Goal: Task Accomplishment & Management: Manage account settings

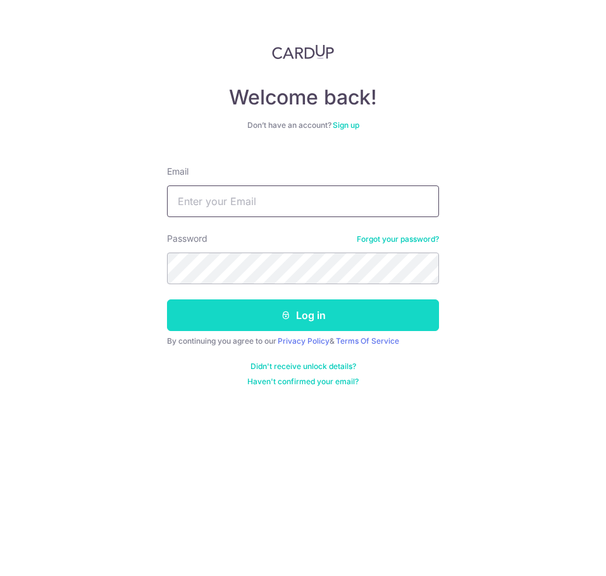
type input "[EMAIL_ADDRESS][DOMAIN_NAME]"
click at [287, 313] on icon "submit" at bounding box center [286, 315] width 10 height 10
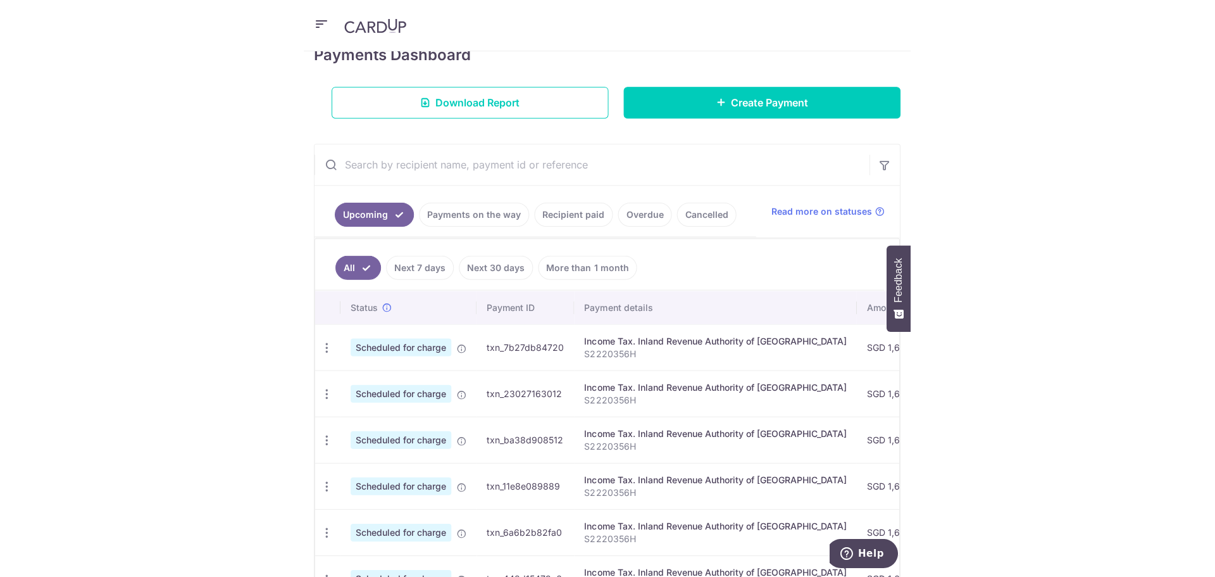
scroll to position [187, 0]
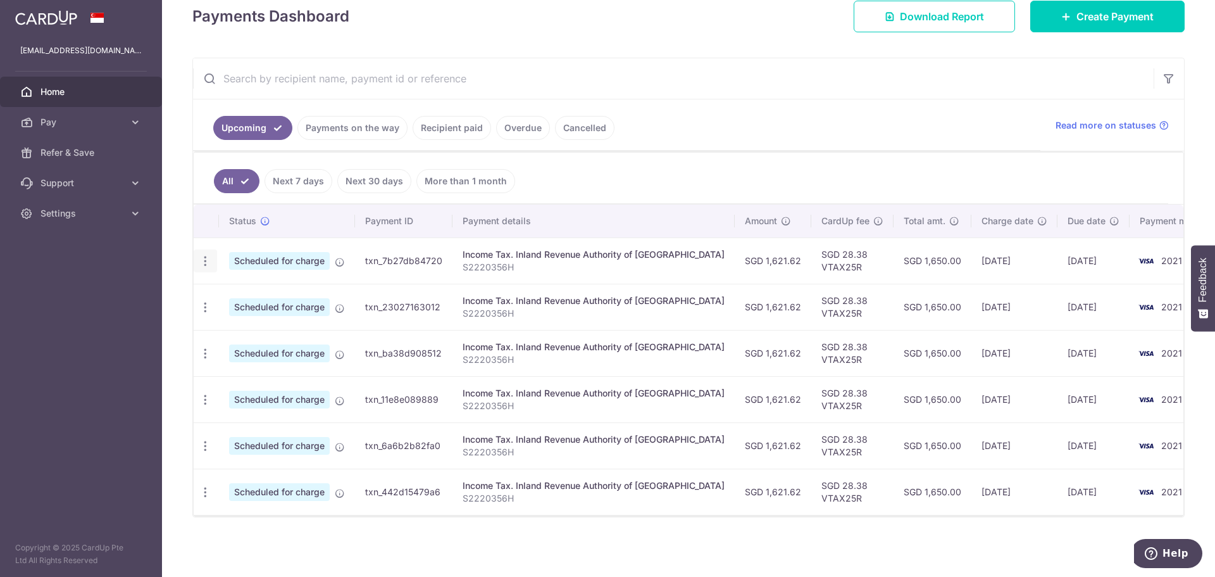
click at [212, 262] on div "Update payment Cancel payment" at bounding box center [205, 260] width 23 height 23
click at [209, 262] on icon "button" at bounding box center [205, 260] width 13 height 13
click at [239, 294] on span "Update payment" at bounding box center [273, 295] width 86 height 15
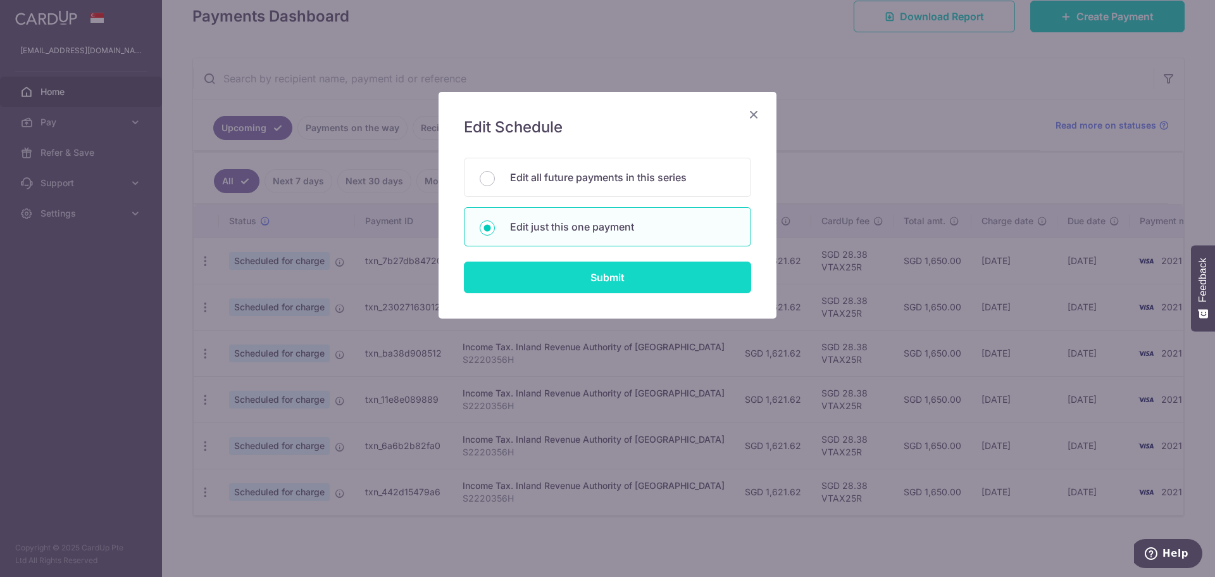
click at [606, 274] on input "Submit" at bounding box center [607, 277] width 287 height 32
radio input "true"
type input "1,621.62"
type input "[DATE]"
type input "S2220356H"
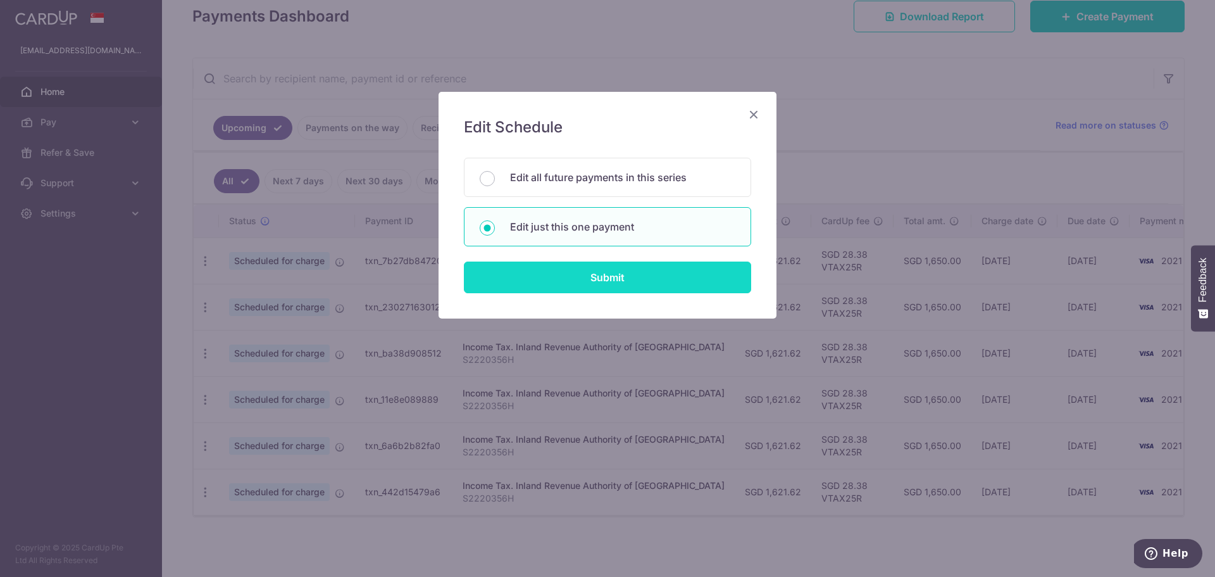
type input "VTAX25R"
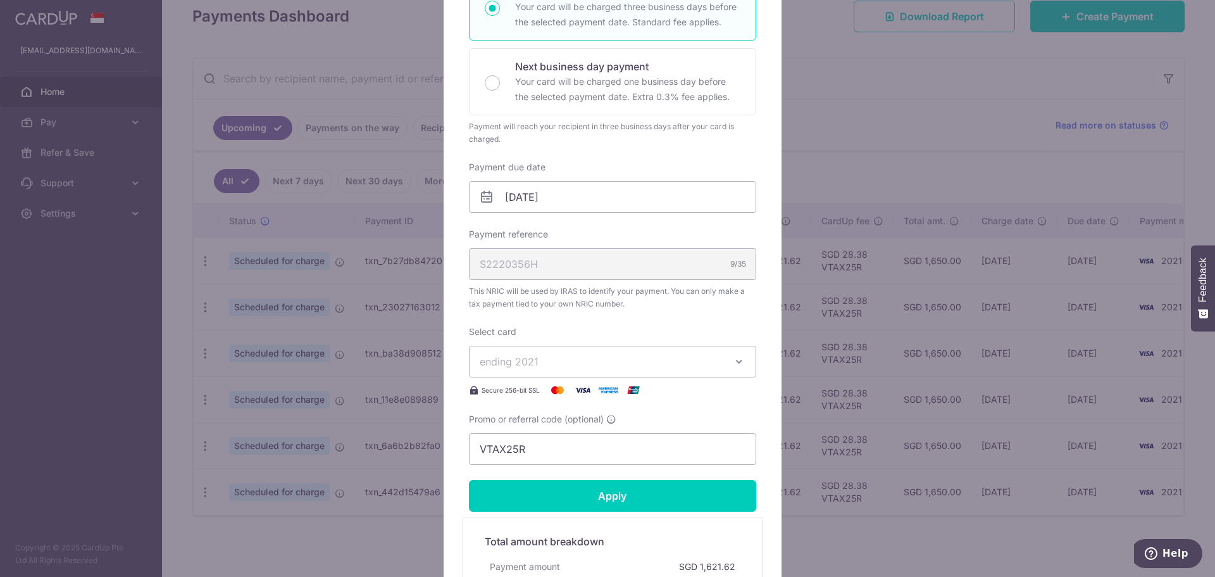
scroll to position [253, 0]
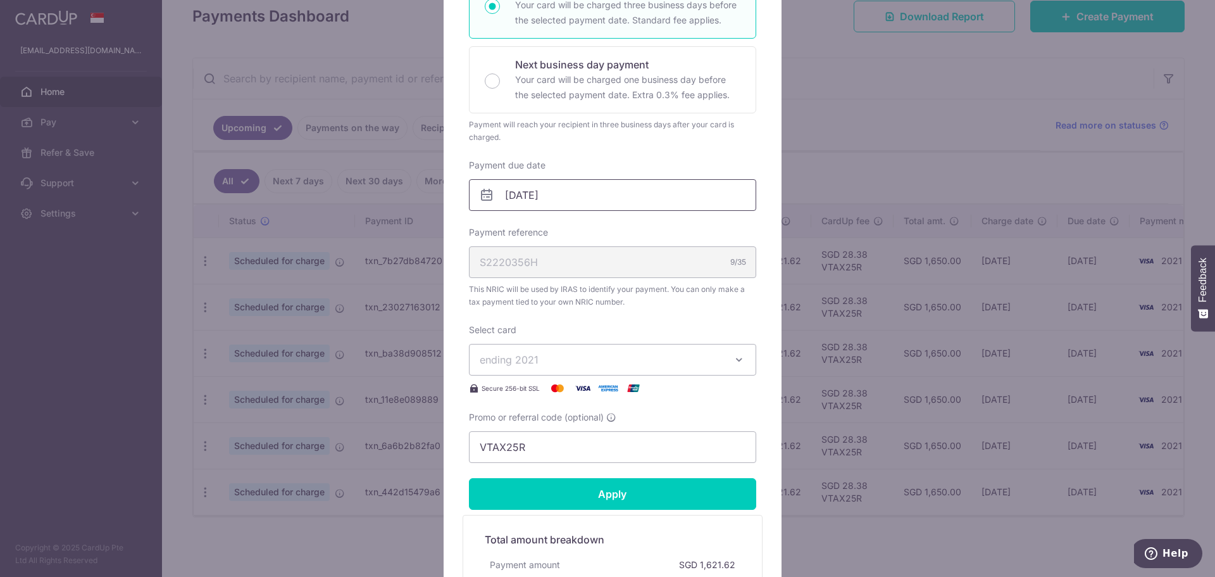
click at [606, 201] on input "[DATE]" at bounding box center [612, 195] width 287 height 32
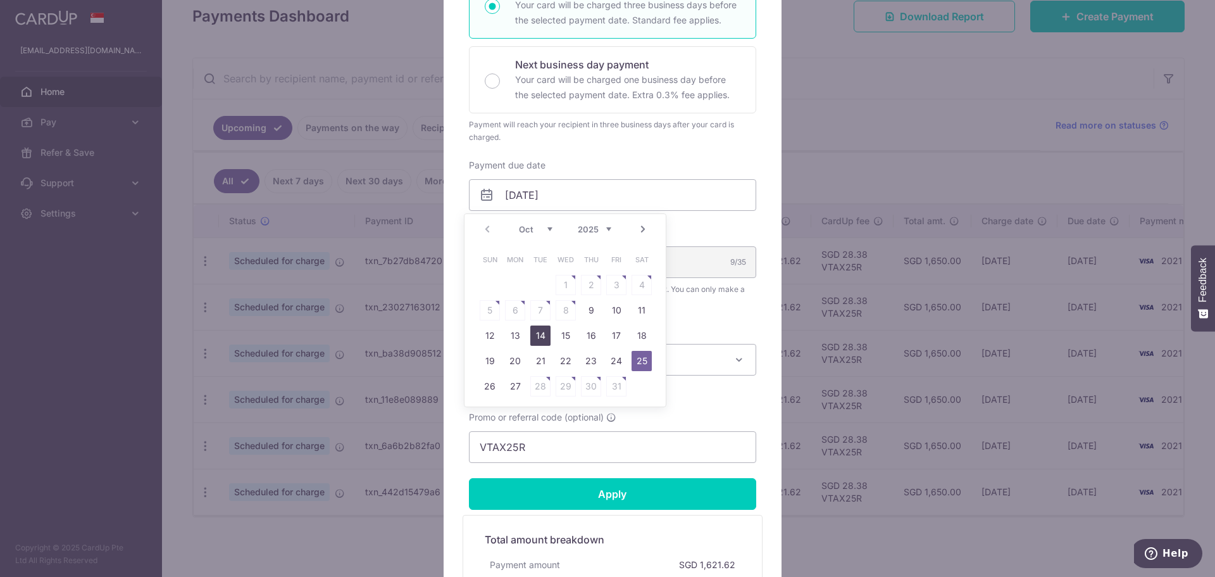
click at [540, 333] on link "14" at bounding box center [540, 335] width 20 height 20
type input "[DATE]"
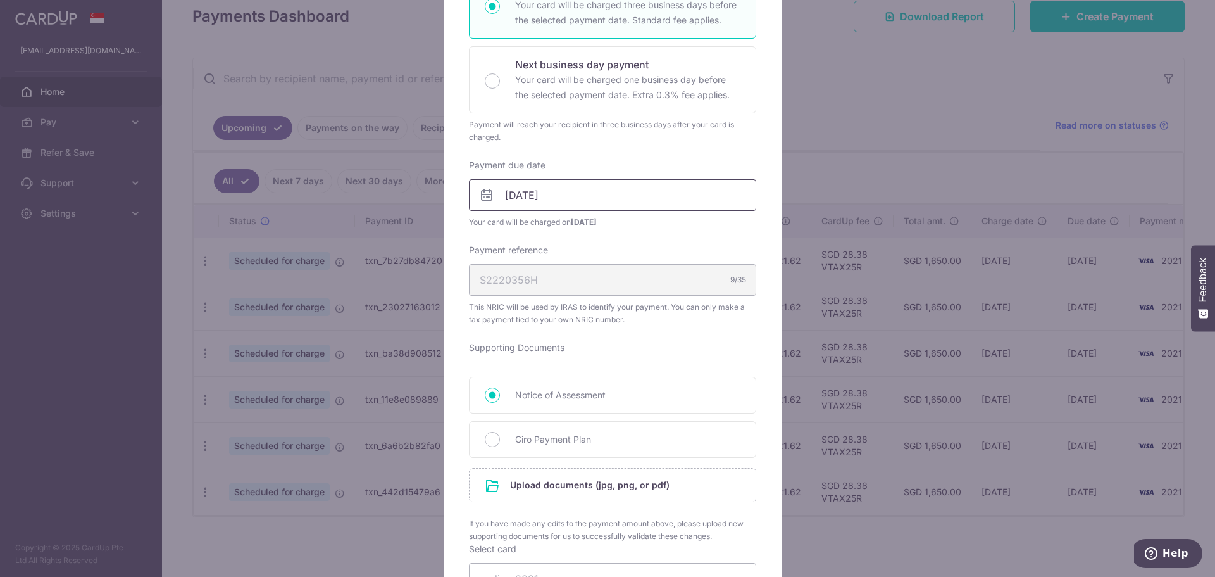
click at [606, 194] on input "[DATE]" at bounding box center [612, 195] width 287 height 32
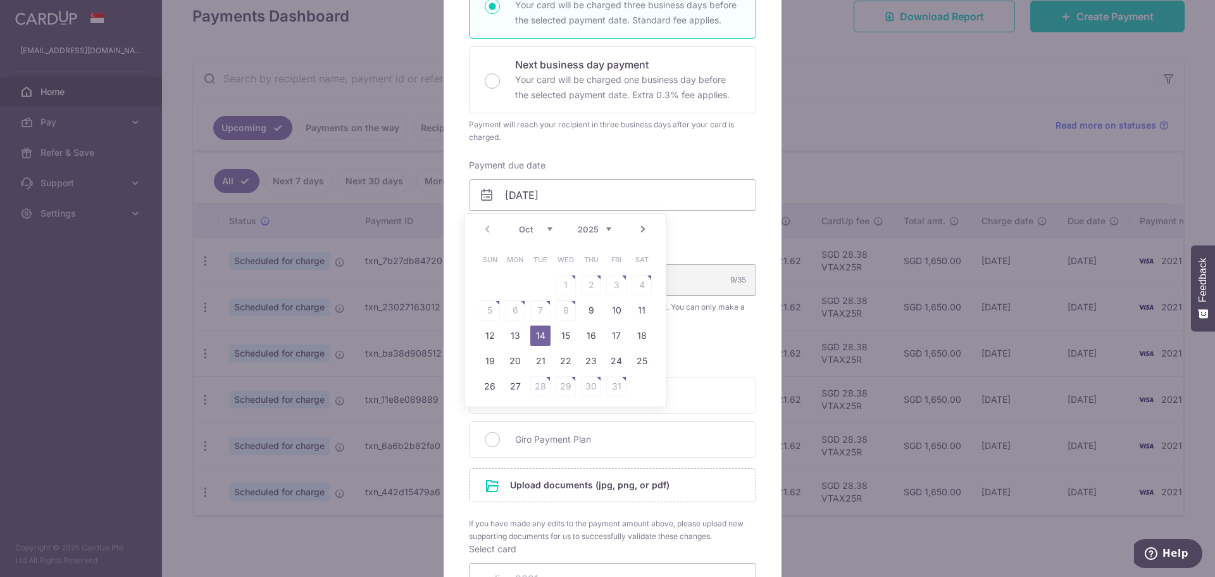
click at [606, 166] on div "Payment due date [DATE] Your card will be charged on [DATE]" at bounding box center [612, 194] width 287 height 70
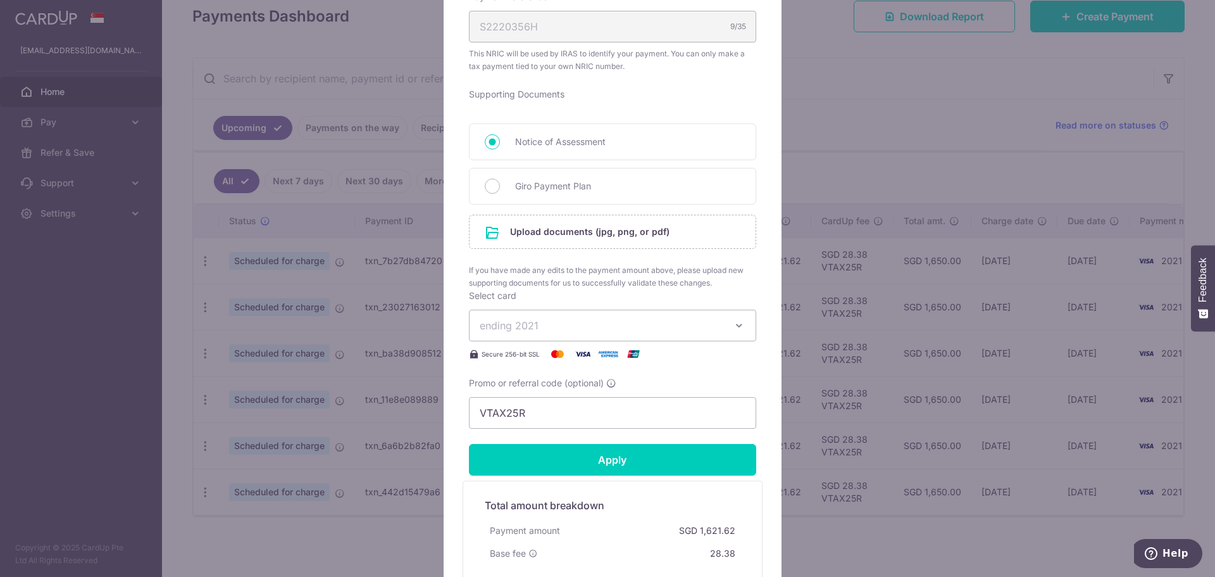
scroll to position [668, 0]
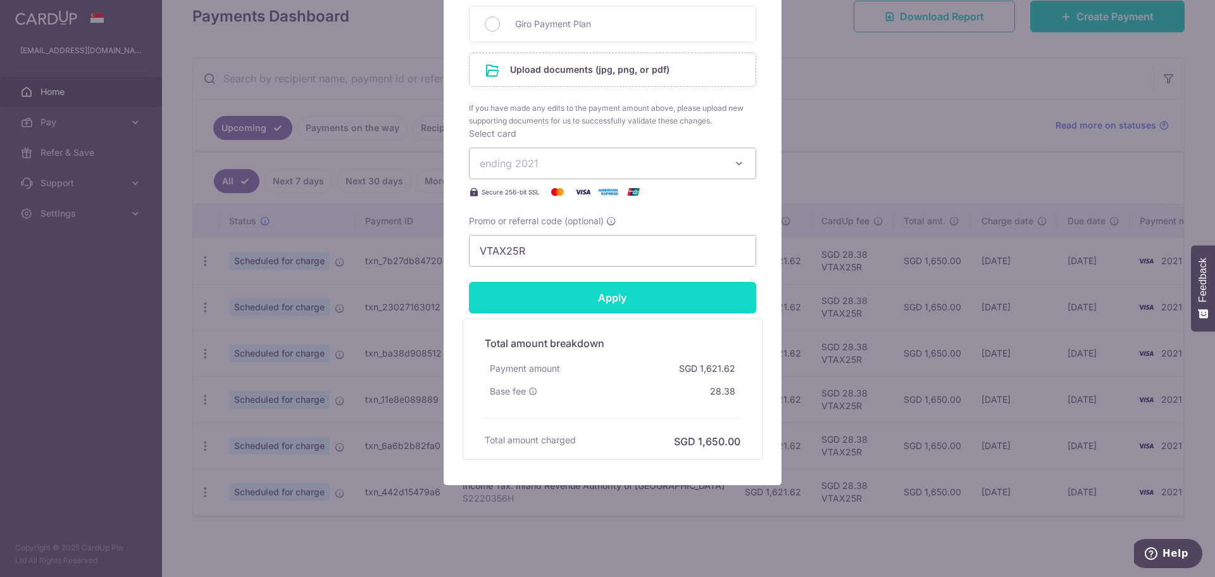
click at [606, 290] on input "Apply" at bounding box center [612, 298] width 287 height 32
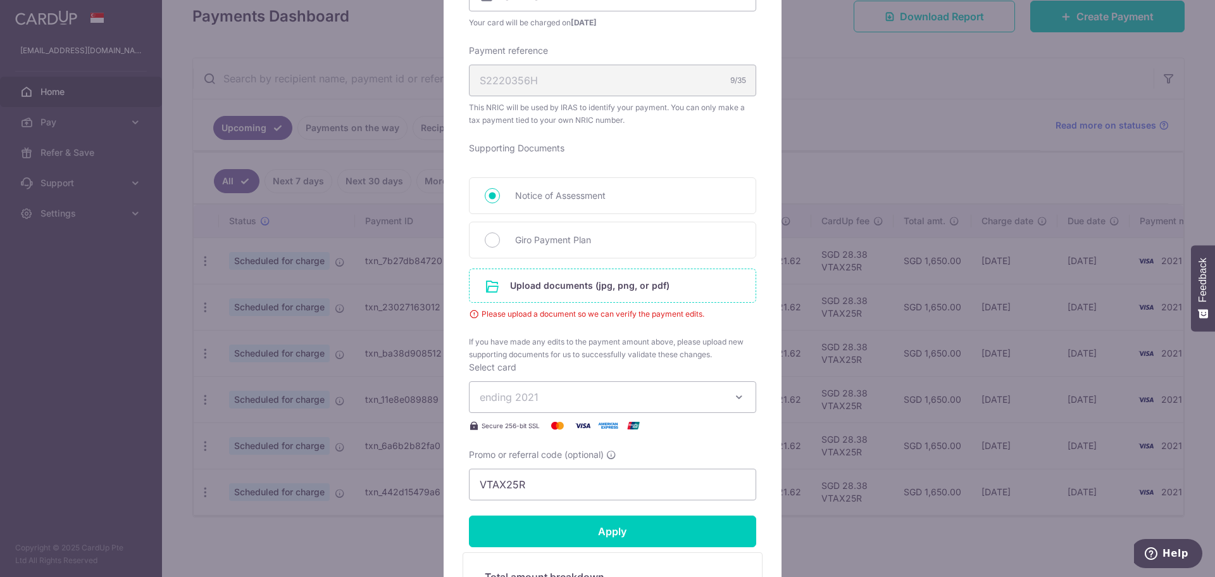
scroll to position [478, 0]
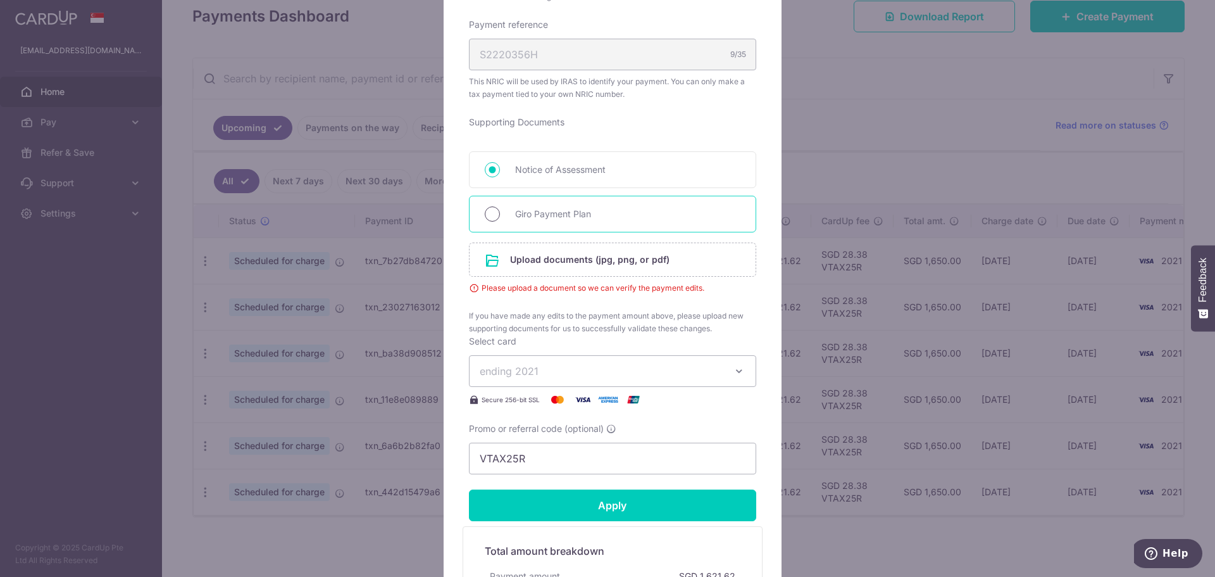
click at [489, 212] on input "Giro Payment Plan" at bounding box center [492, 213] width 15 height 15
radio input "true"
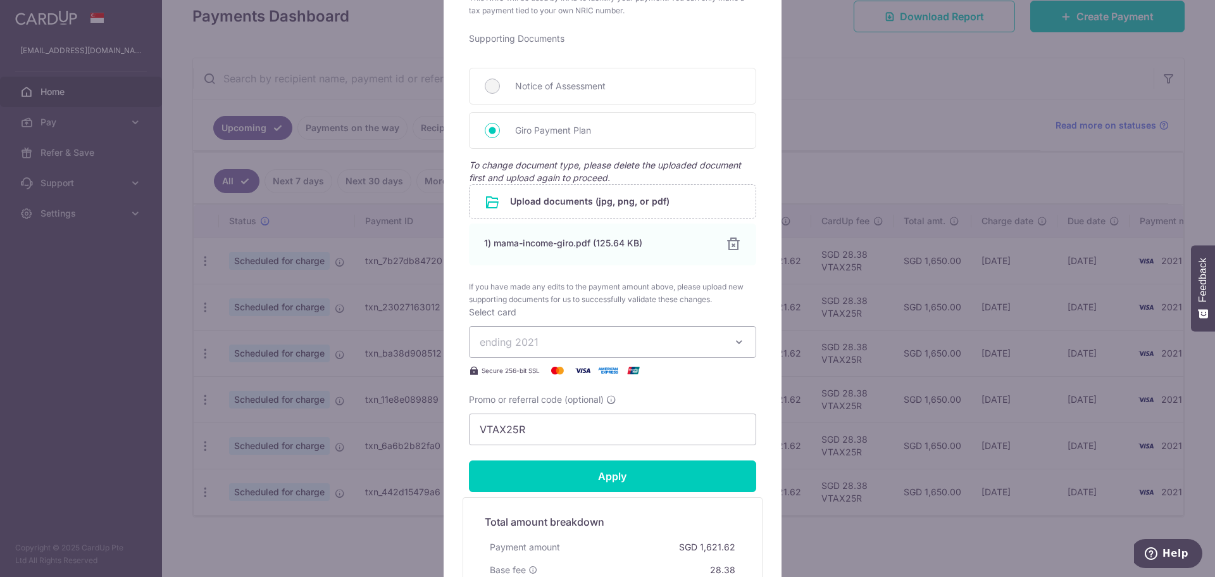
scroll to position [668, 0]
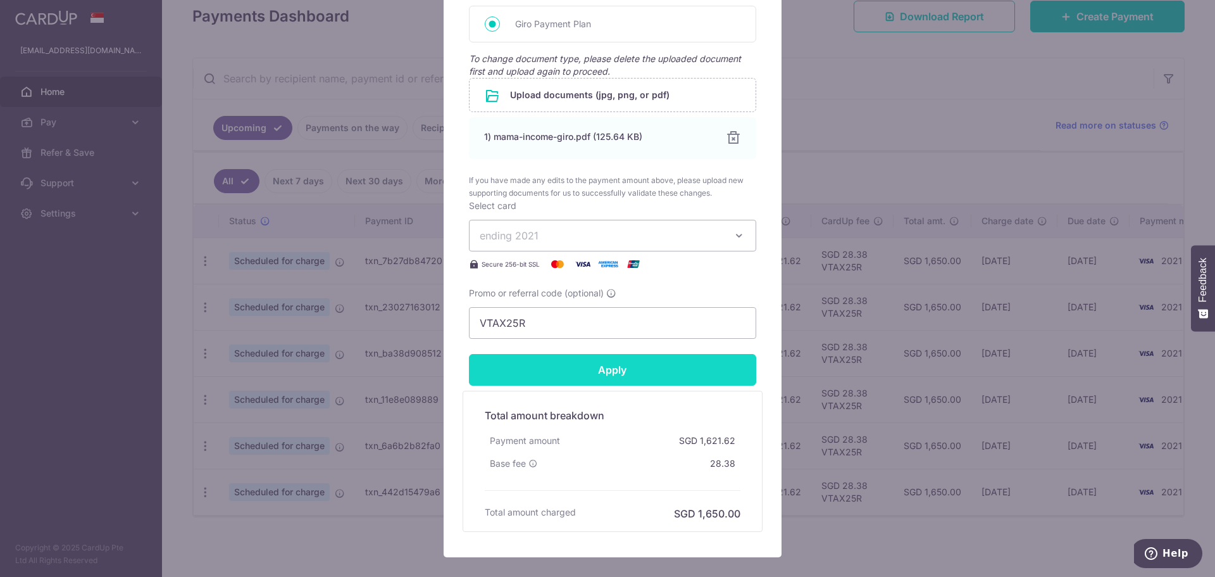
click at [606, 378] on input "Apply" at bounding box center [612, 370] width 287 height 32
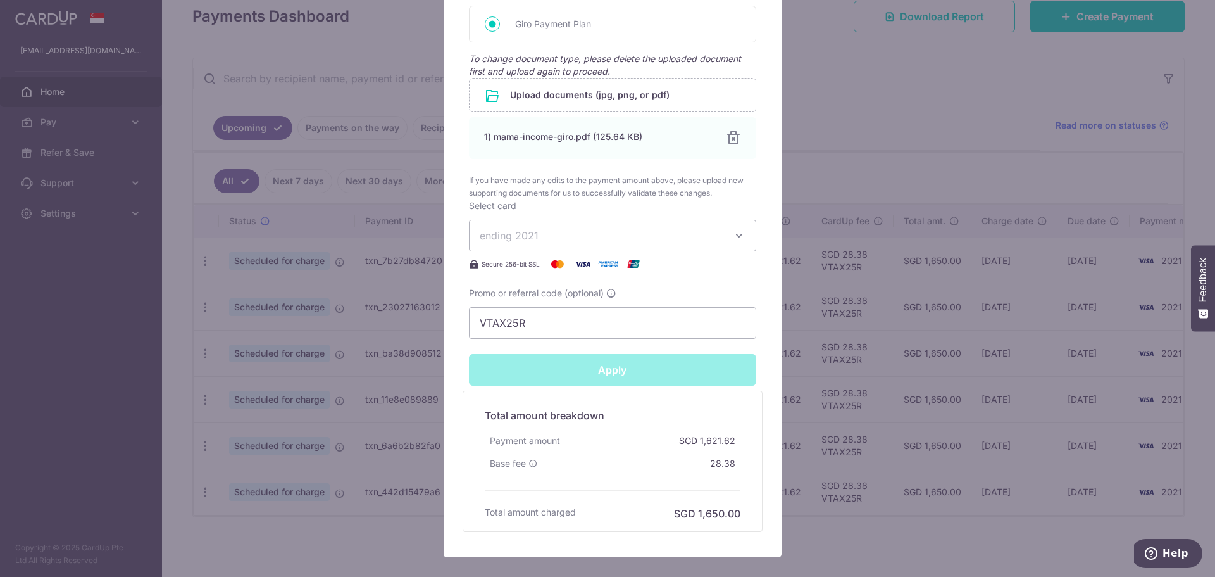
type input "Successfully Applied"
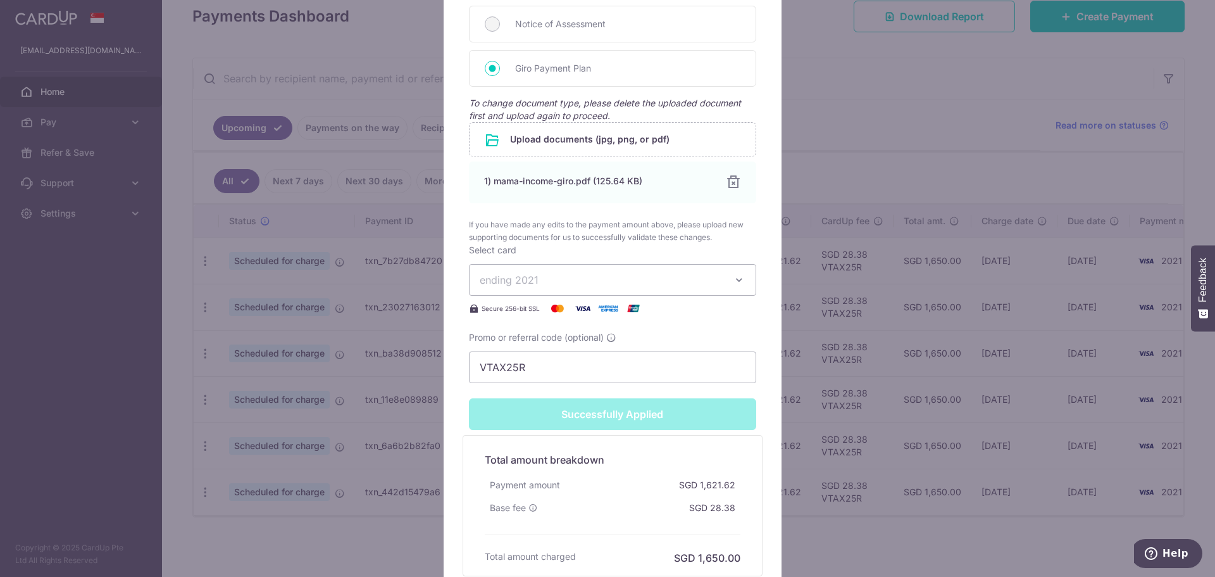
scroll to position [713, 0]
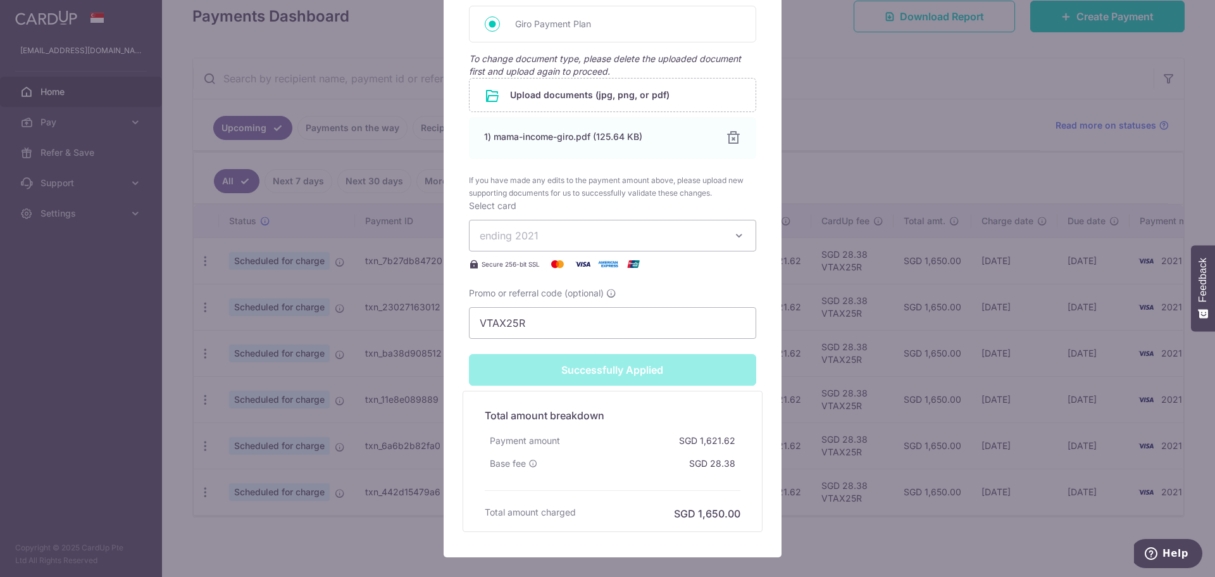
click at [606, 128] on div "Edit payment By clicking apply, you will make changes to all payments to Inland…" at bounding box center [607, 288] width 1215 height 577
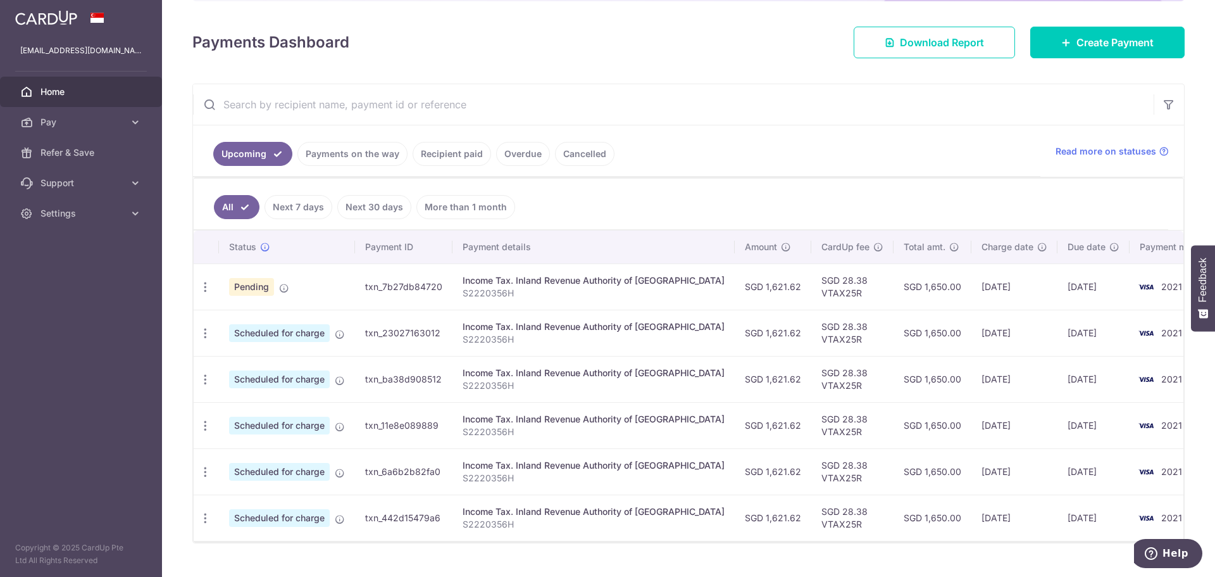
scroll to position [187, 0]
